Goal: Navigation & Orientation: Find specific page/section

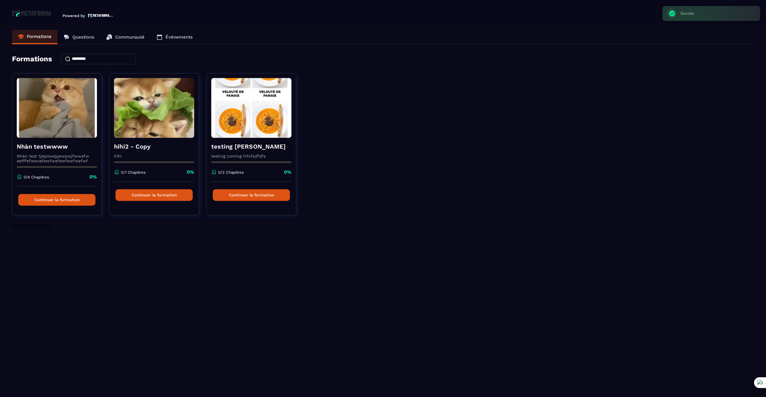
click at [68, 35] on icon at bounding box center [66, 37] width 6 height 6
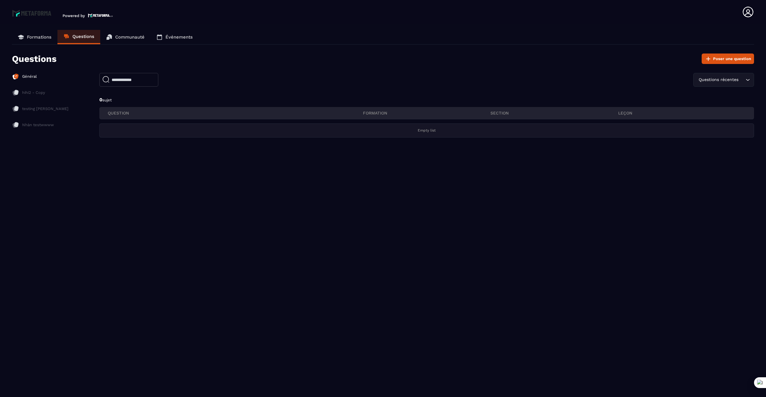
click at [126, 40] on link "Communauté" at bounding box center [125, 37] width 50 height 14
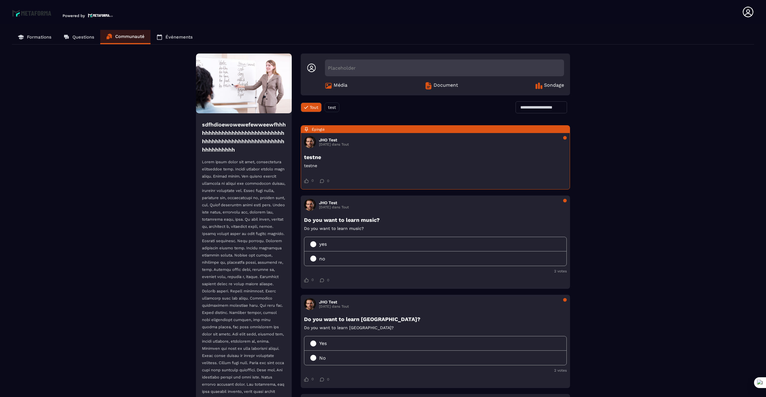
click at [43, 38] on p "Formations" at bounding box center [39, 36] width 25 height 5
